Goal: Task Accomplishment & Management: Complete application form

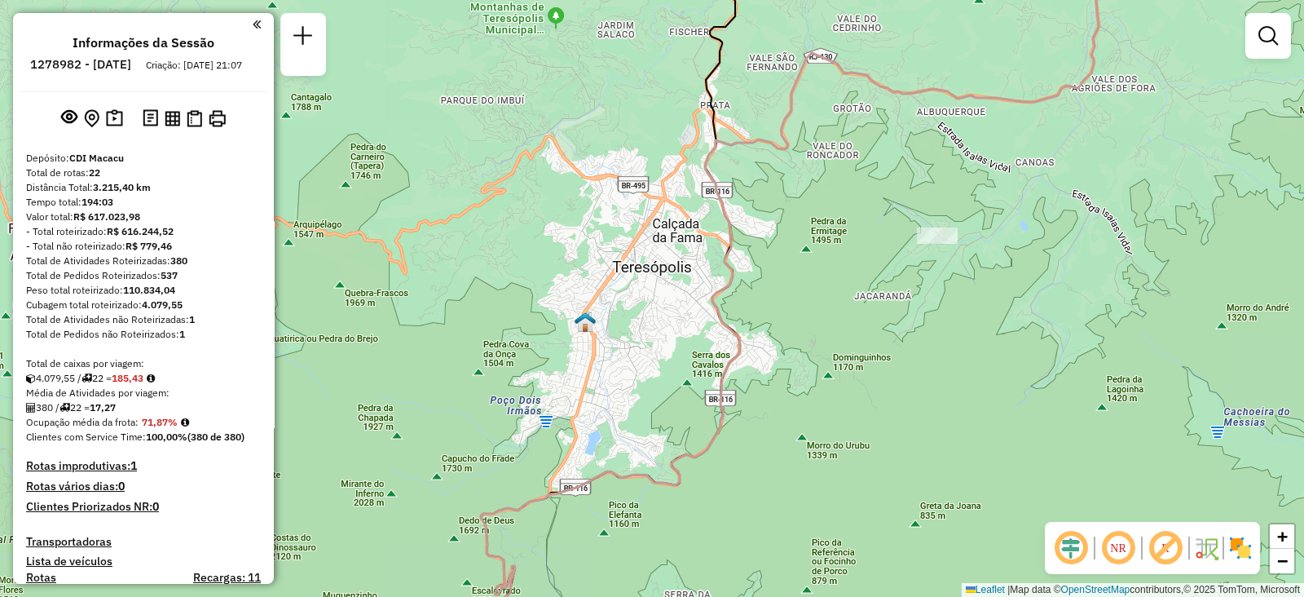
scroll to position [1275, 0]
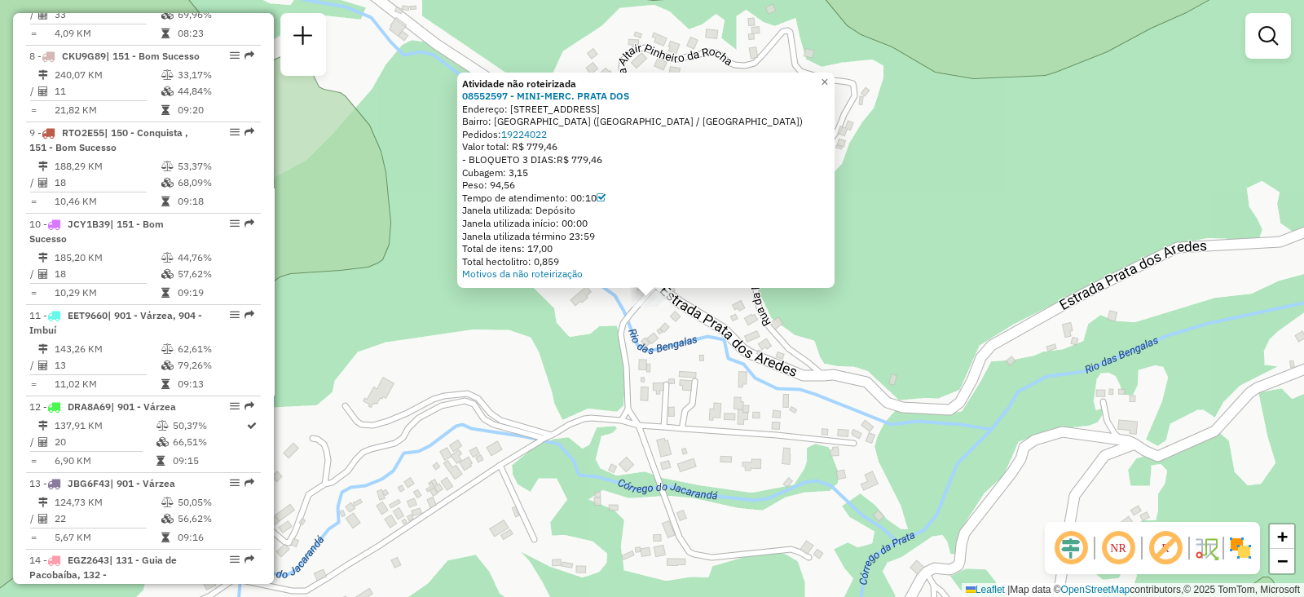
click at [721, 420] on div "Atividade não roteirizada 08552597 - MINI-MERC. PRATA DOS Endereço: Estrada Eti…" at bounding box center [652, 298] width 1304 height 597
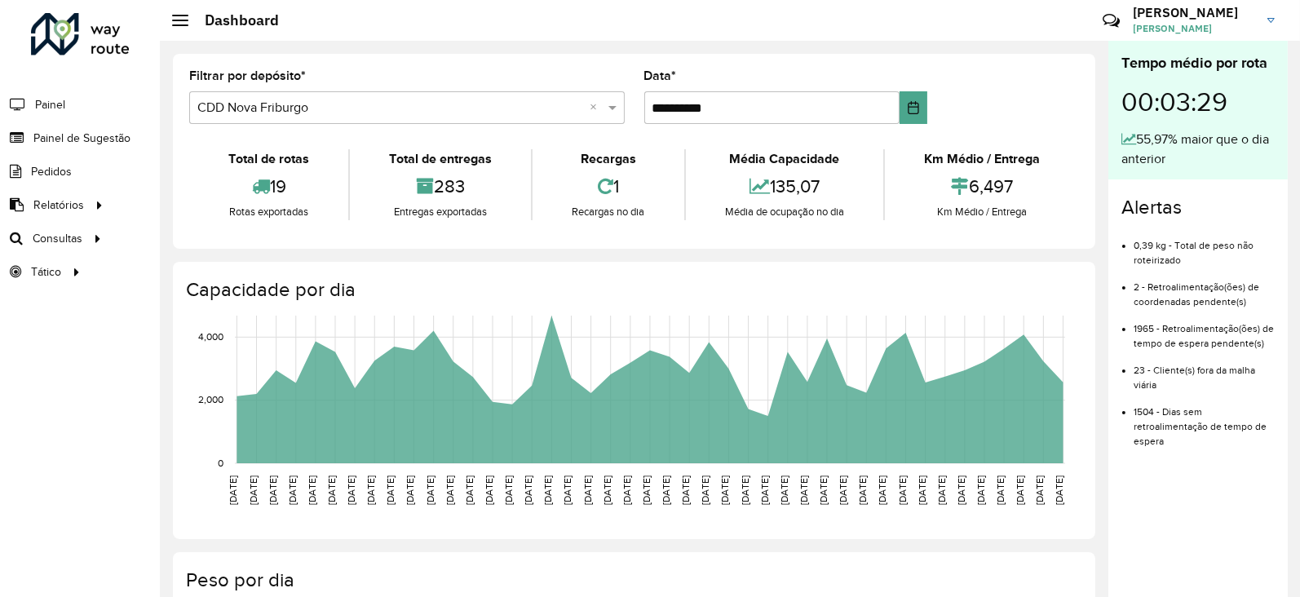
click at [78, 42] on div at bounding box center [80, 34] width 99 height 42
click at [91, 135] on span "Painel de Sugestão" at bounding box center [84, 138] width 102 height 17
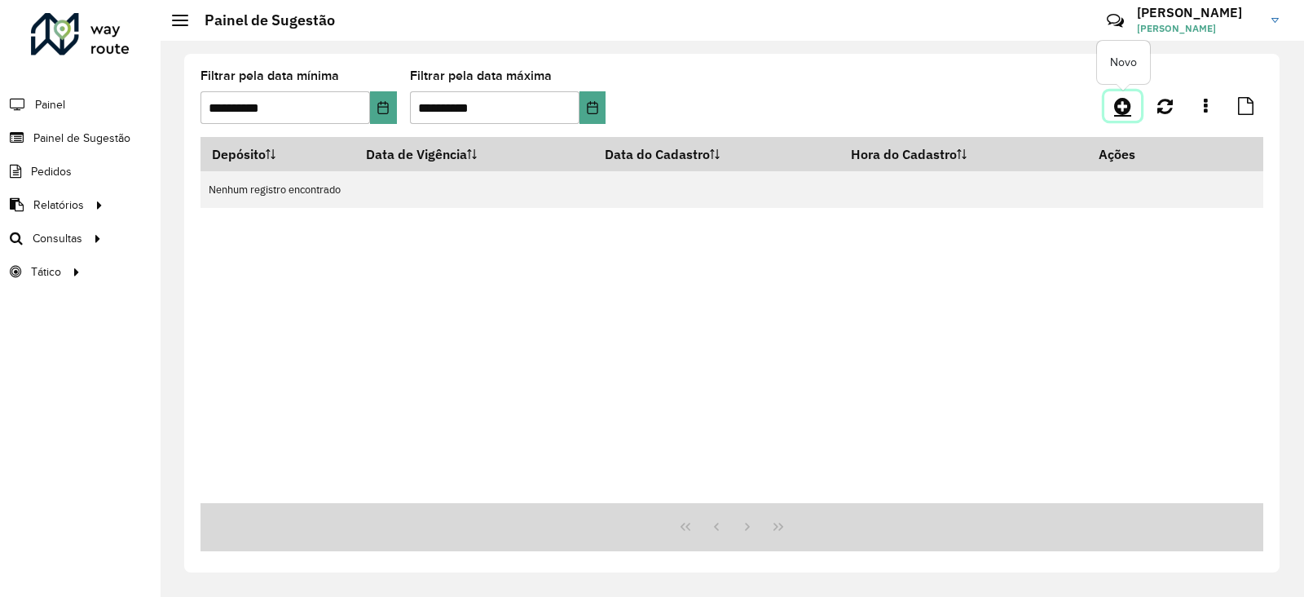
click at [1121, 108] on icon at bounding box center [1122, 106] width 17 height 20
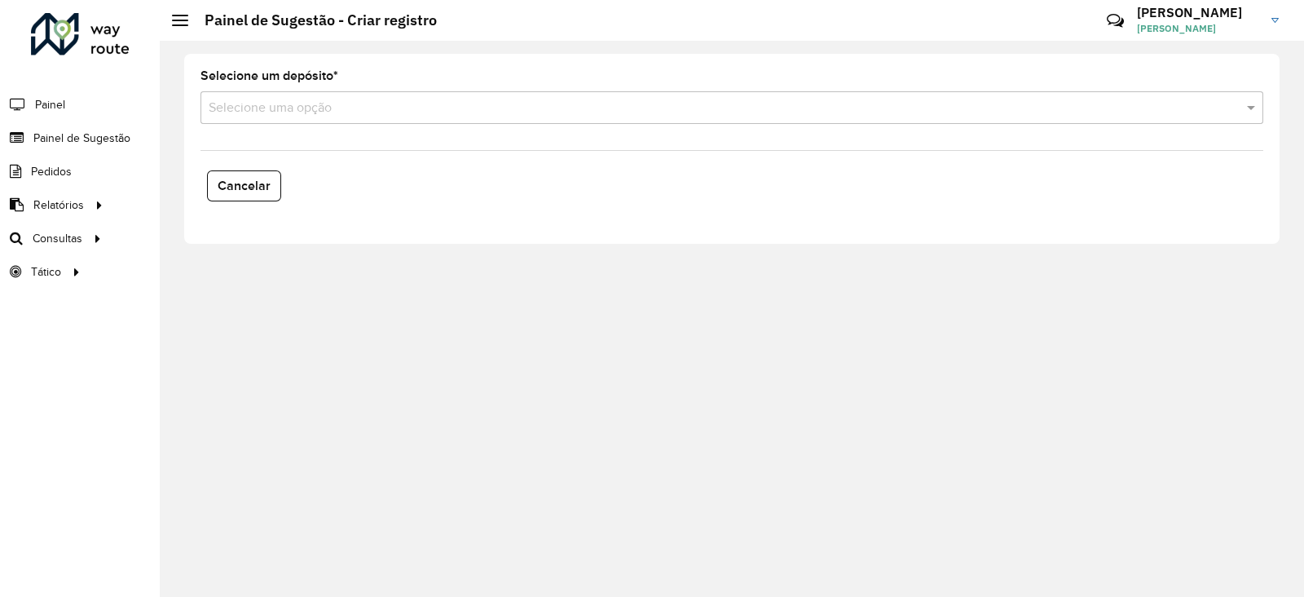
click at [302, 120] on div "Selecione uma opção" at bounding box center [732, 107] width 1063 height 33
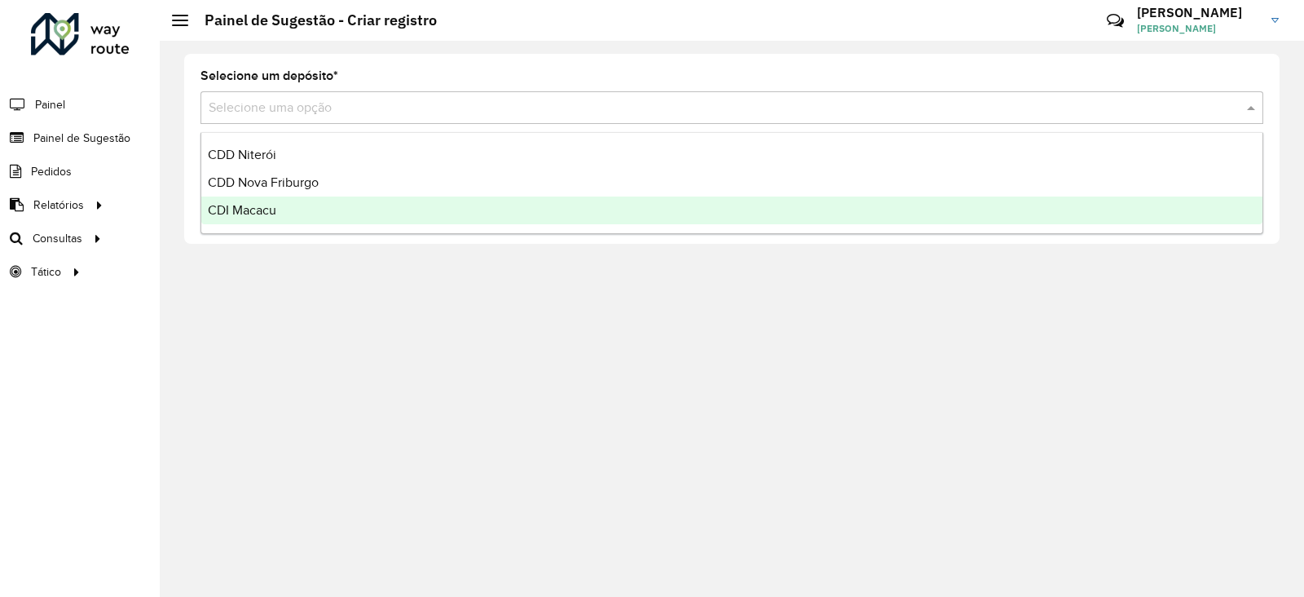
click at [261, 210] on span "CDI Macacu" at bounding box center [242, 210] width 68 height 14
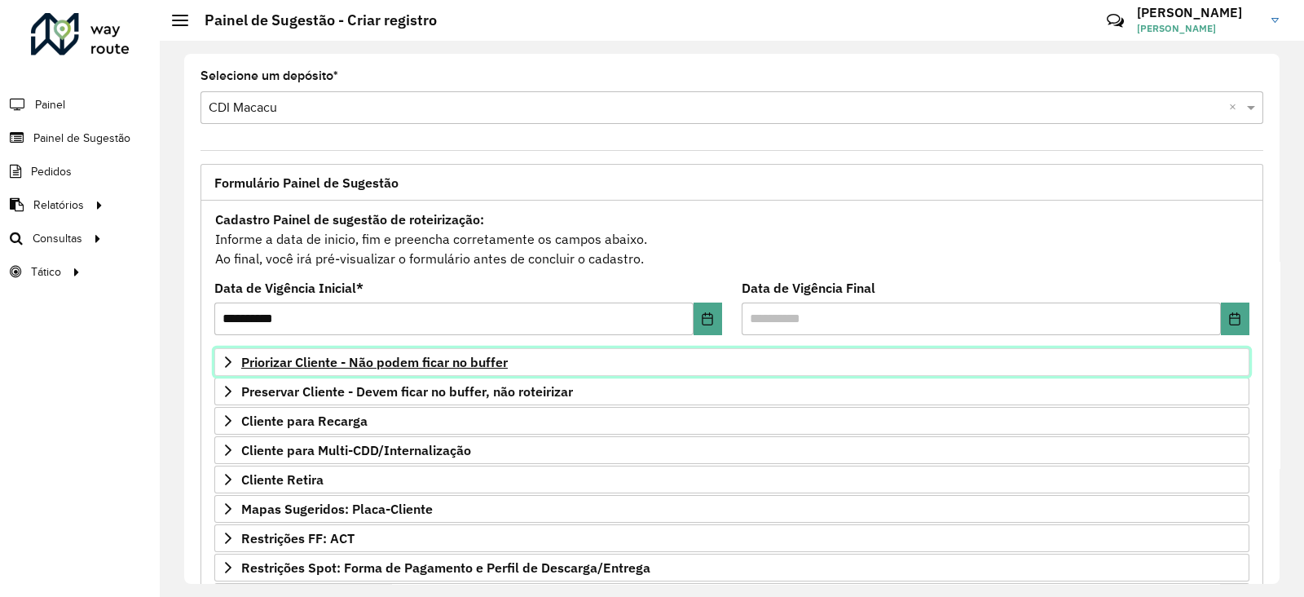
click at [281, 366] on span "Priorizar Cliente - Não podem ficar no buffer" at bounding box center [374, 361] width 267 height 13
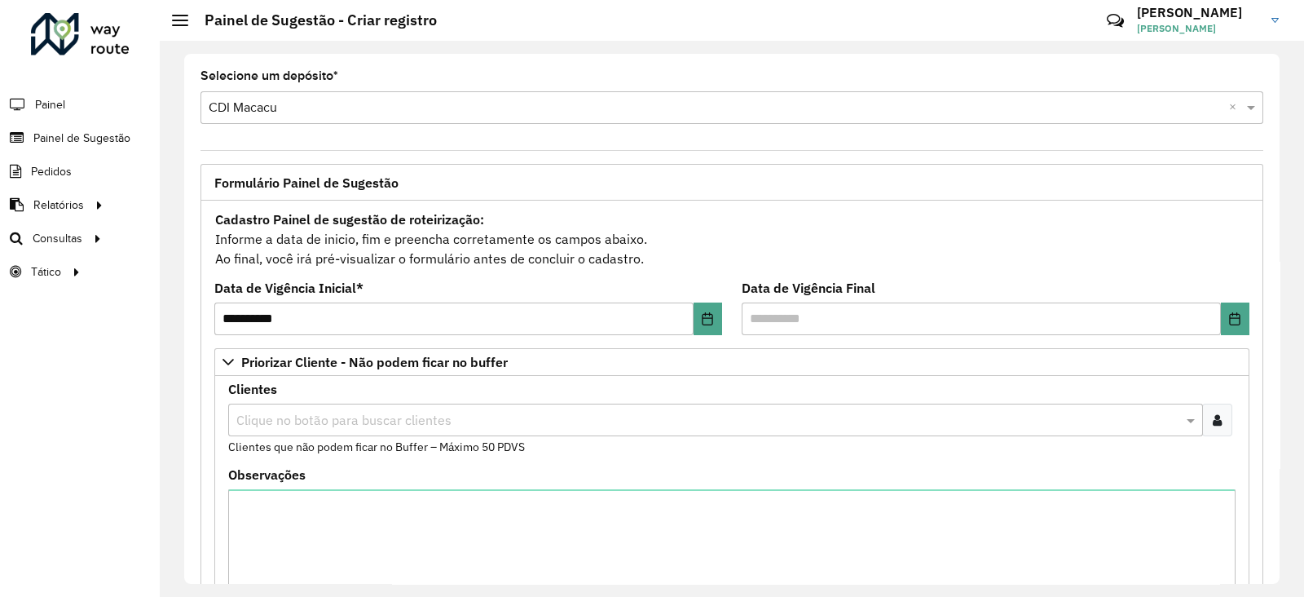
click at [296, 408] on div "Clique no botão para buscar clientes" at bounding box center [715, 420] width 975 height 33
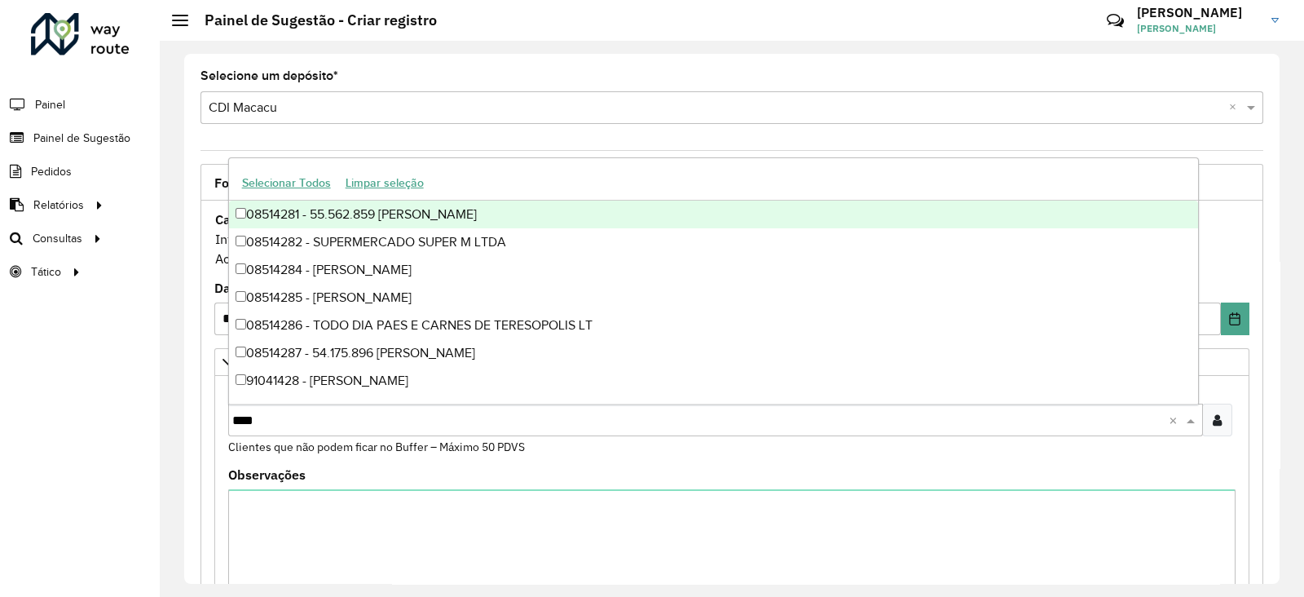
type input "*****"
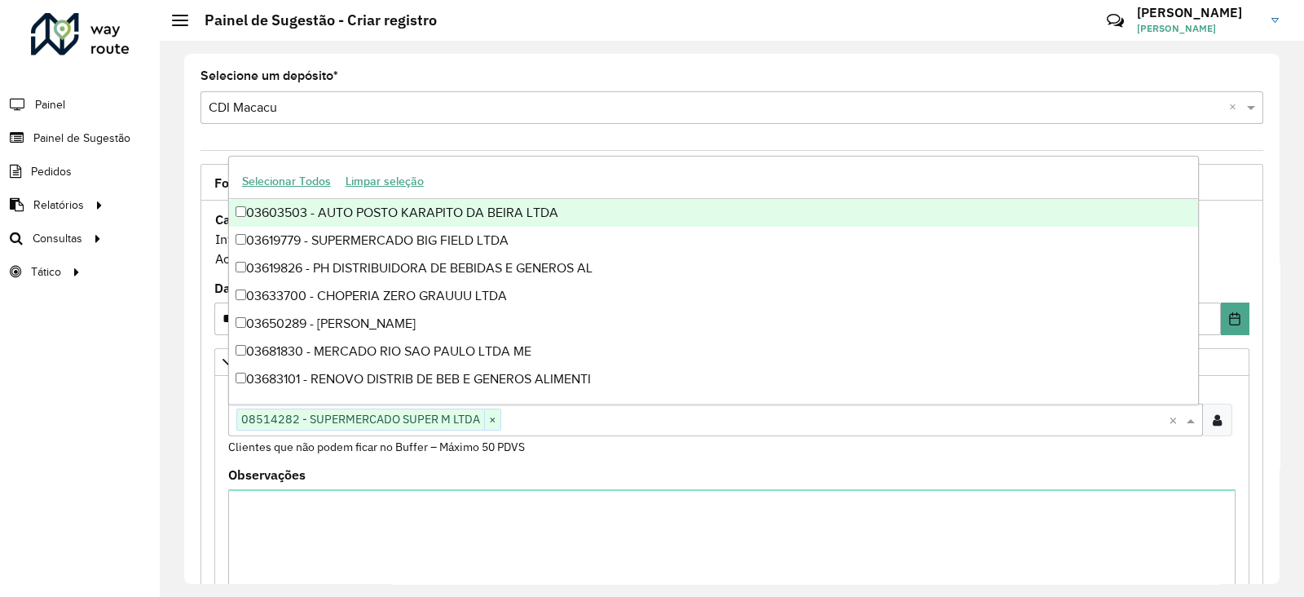
click at [327, 473] on div "Observações" at bounding box center [732, 548] width 1008 height 158
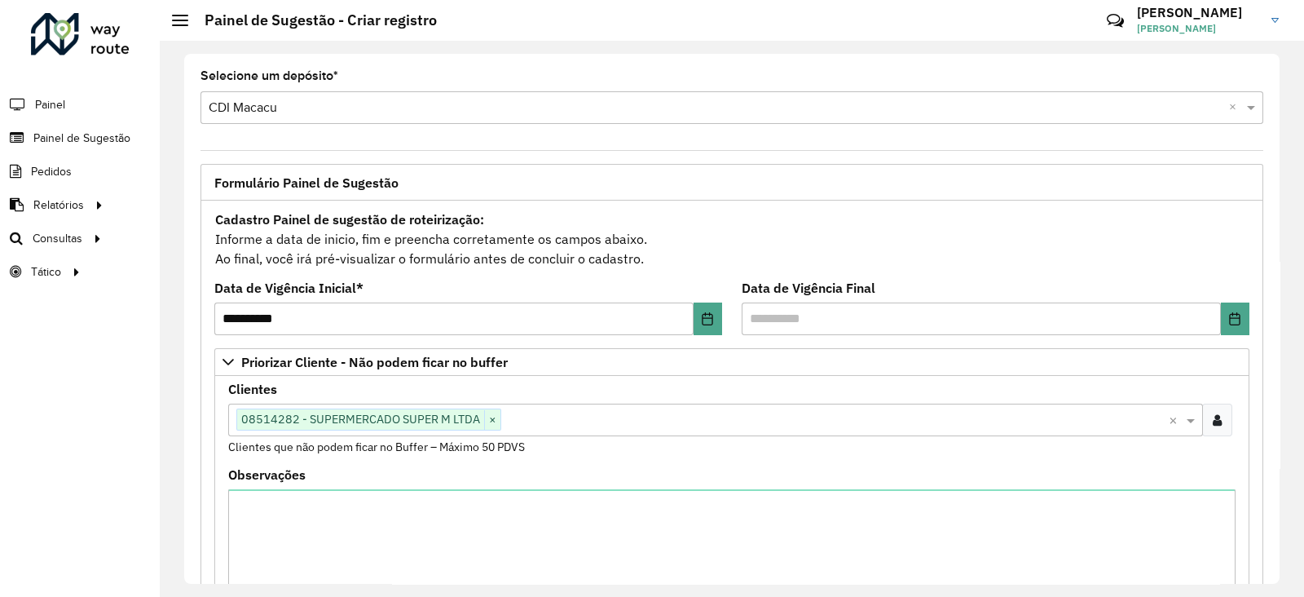
click at [539, 411] on input "text" at bounding box center [835, 421] width 668 height 20
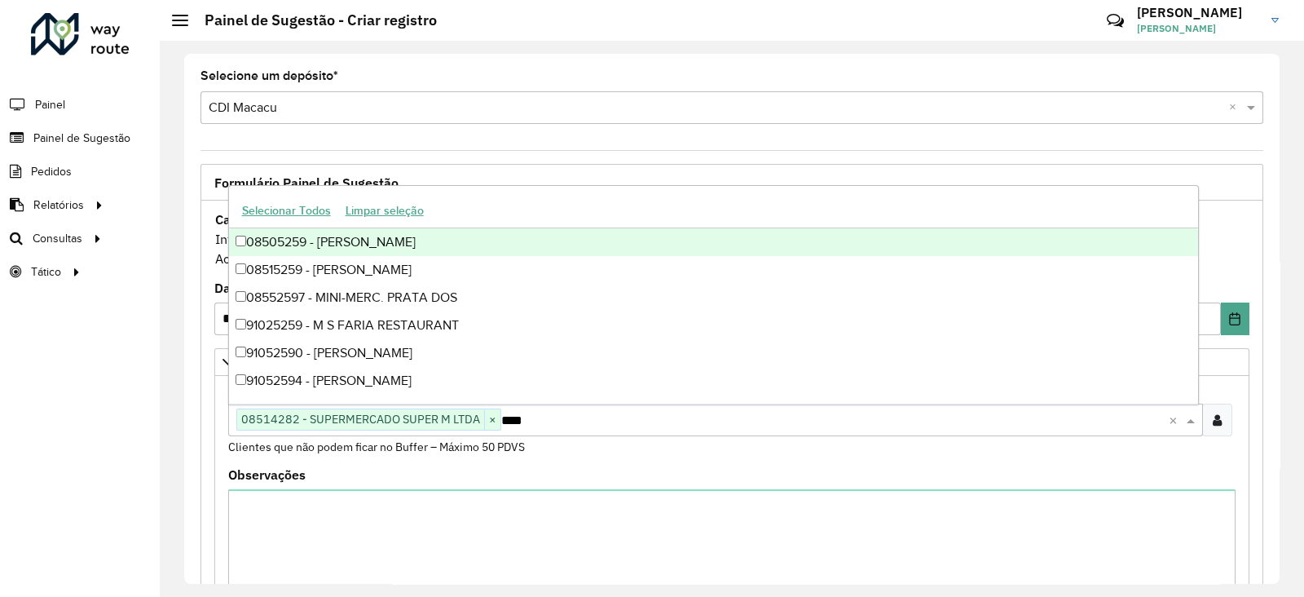
type input "*****"
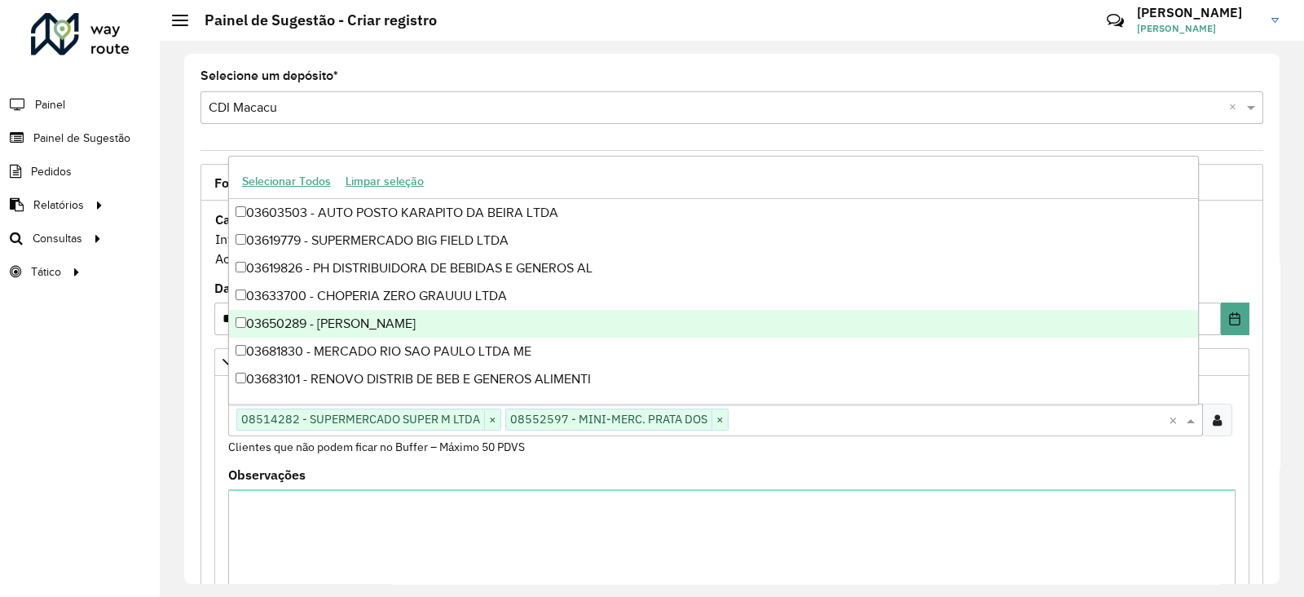
click at [368, 469] on div "Observações" at bounding box center [732, 548] width 1008 height 158
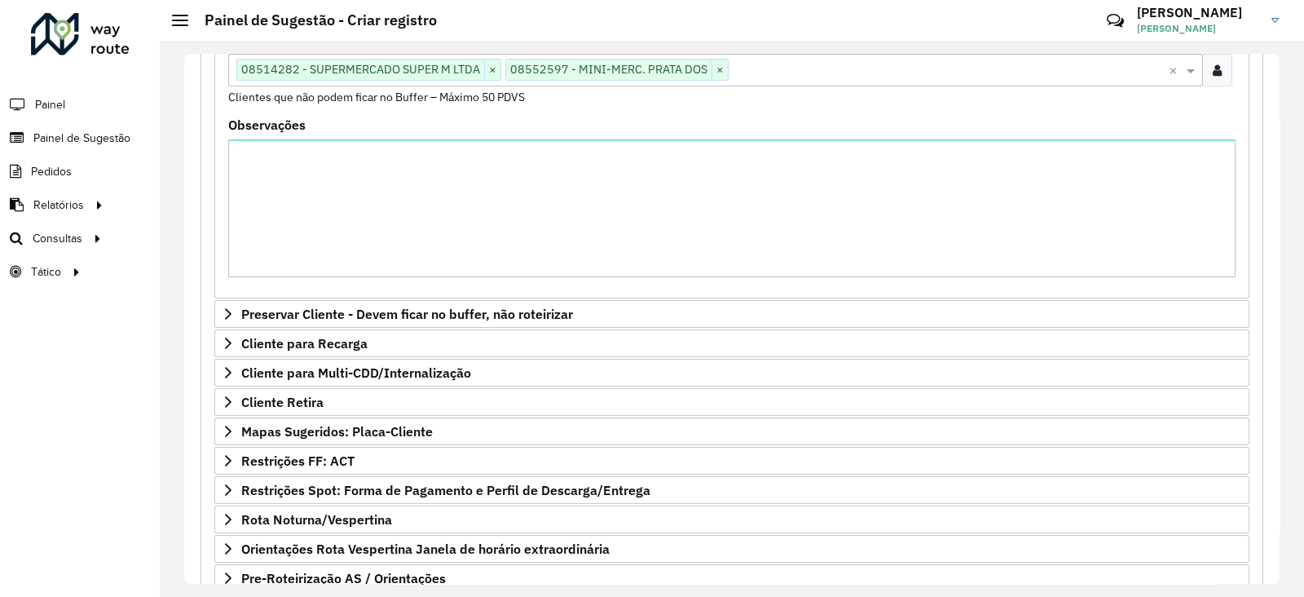
scroll to position [485, 0]
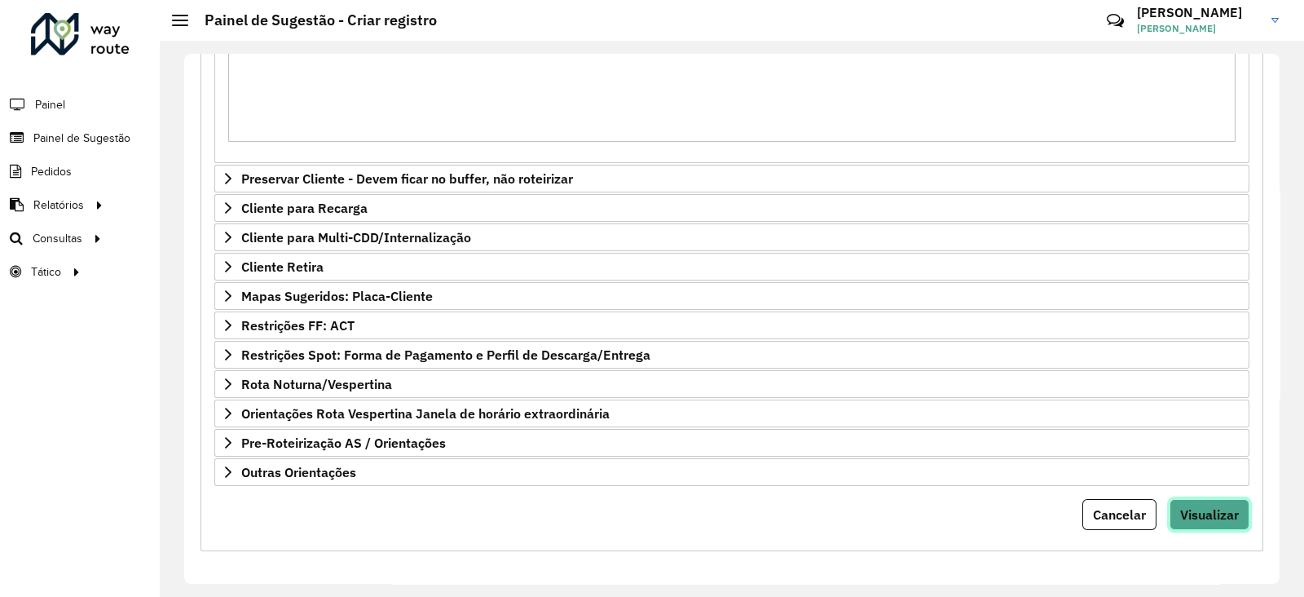
click at [1196, 515] on span "Visualizar" at bounding box center [1209, 514] width 59 height 16
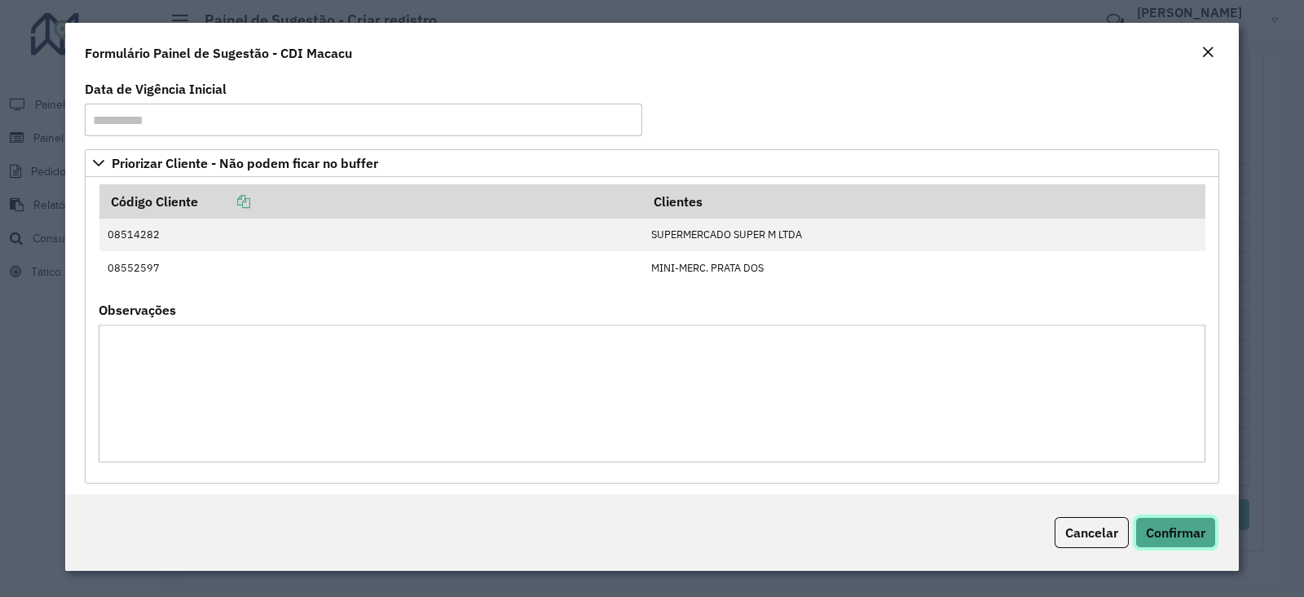
click at [1176, 532] on span "Confirmar" at bounding box center [1176, 532] width 60 height 16
